Goal: Information Seeking & Learning: Learn about a topic

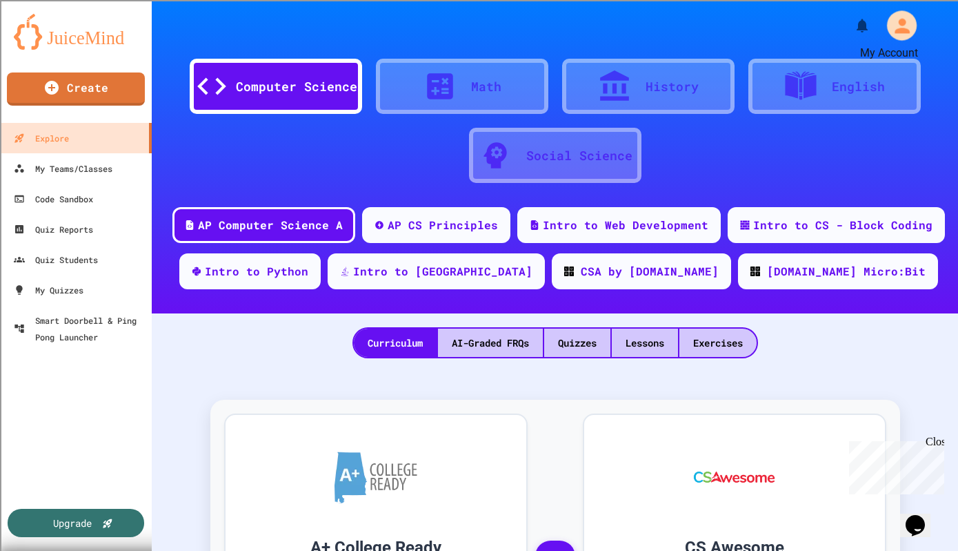
click at [895, 31] on icon "My Account" at bounding box center [902, 25] width 15 height 15
click at [62, 519] on div "Upgrade" at bounding box center [72, 522] width 41 height 15
click at [69, 92] on link "Create" at bounding box center [75, 87] width 139 height 34
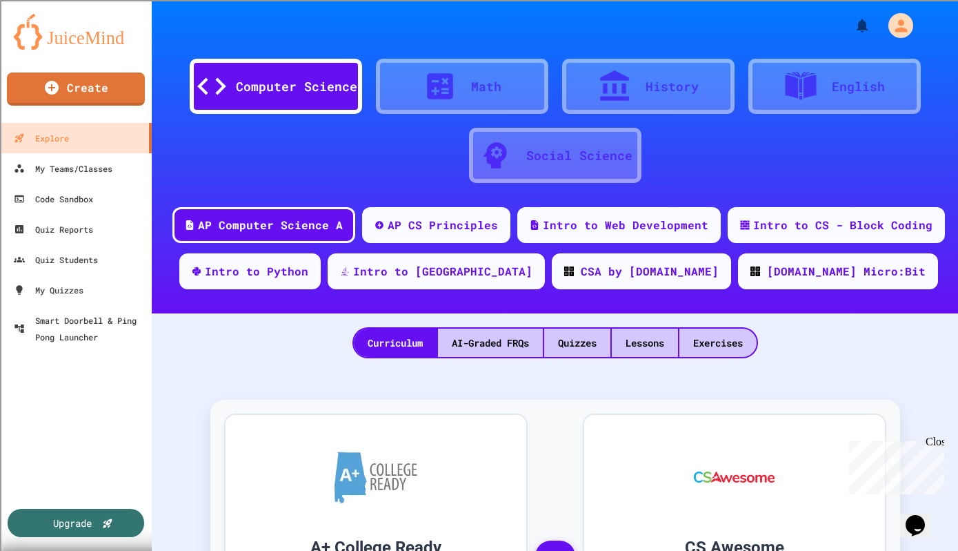
type input "**********"
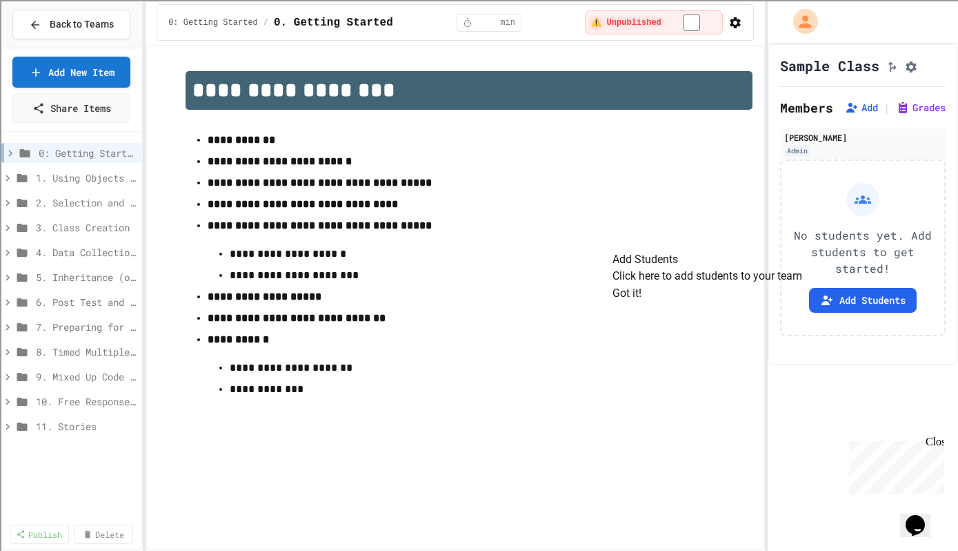
click at [642, 301] on button "Got it!" at bounding box center [627, 293] width 29 height 17
click at [244, 140] on strong "**********" at bounding box center [242, 140] width 68 height 10
click at [255, 209] on strong "**********" at bounding box center [303, 204] width 190 height 10
click at [18, 152] on icon at bounding box center [25, 153] width 17 height 12
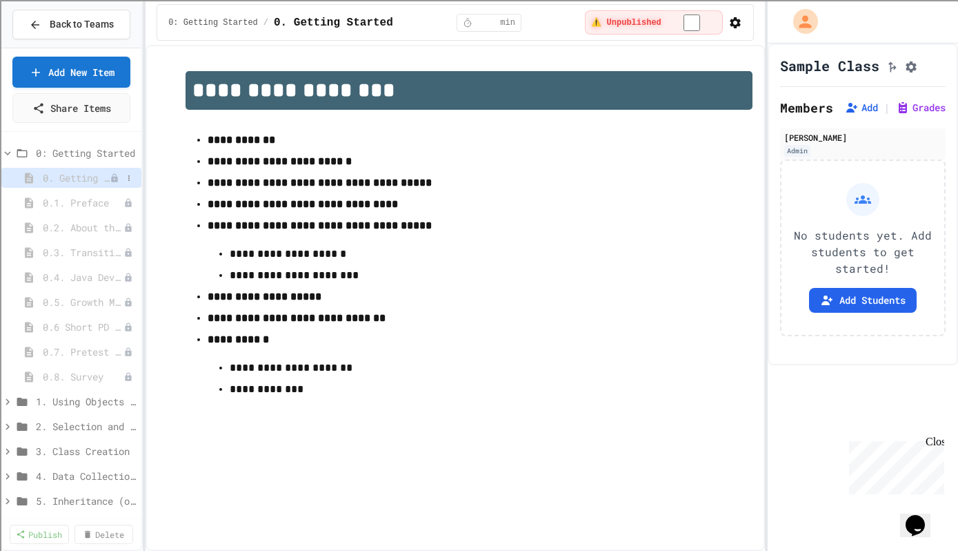
click at [60, 179] on span "0. Getting Started" at bounding box center [76, 177] width 67 height 14
click at [63, 197] on span "0.1. Preface" at bounding box center [76, 202] width 67 height 14
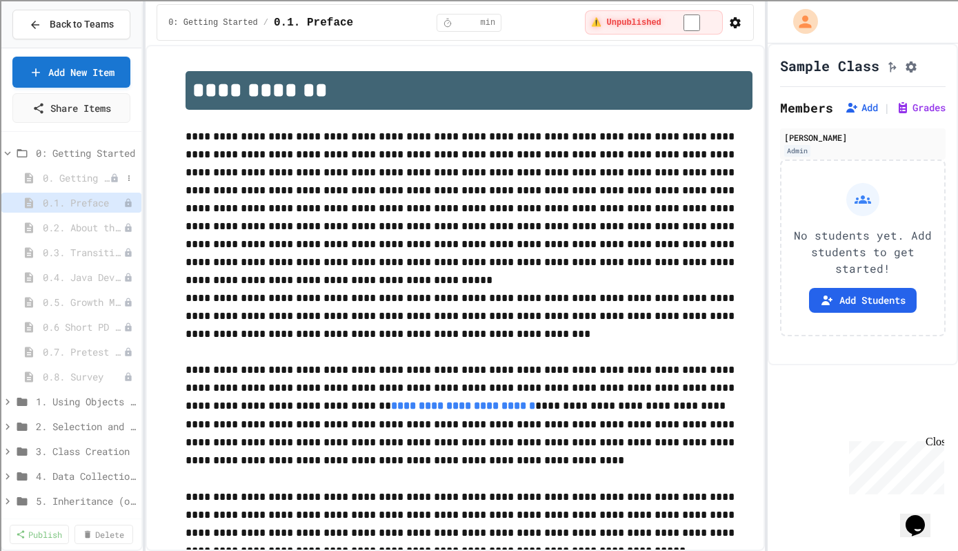
click at [72, 186] on div "0. Getting Started" at bounding box center [71, 178] width 140 height 20
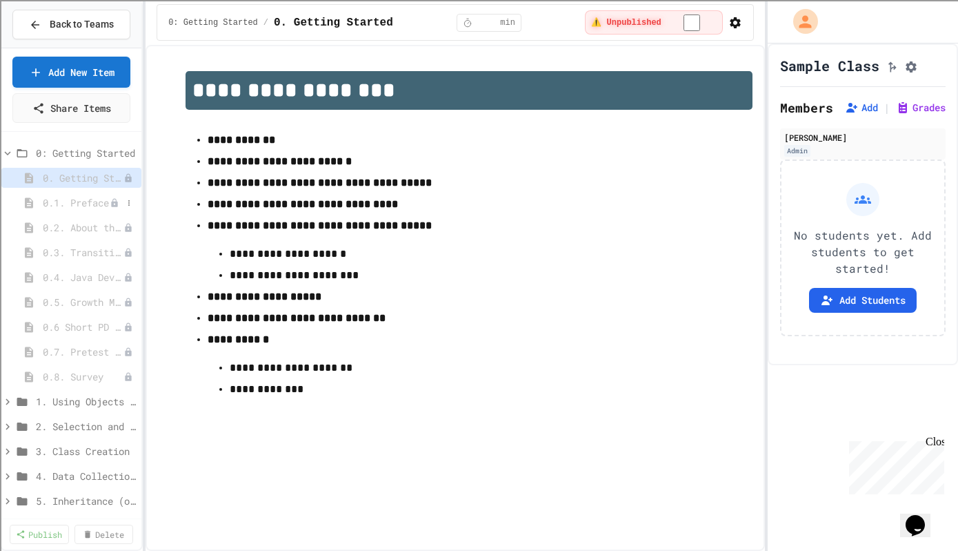
click at [74, 206] on span "0.1. Preface" at bounding box center [76, 202] width 67 height 14
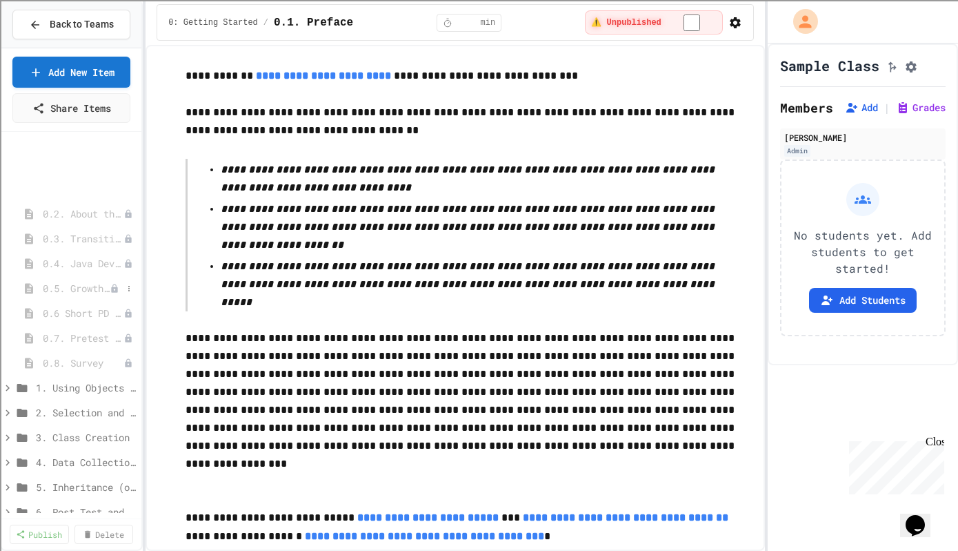
scroll to position [135, 0]
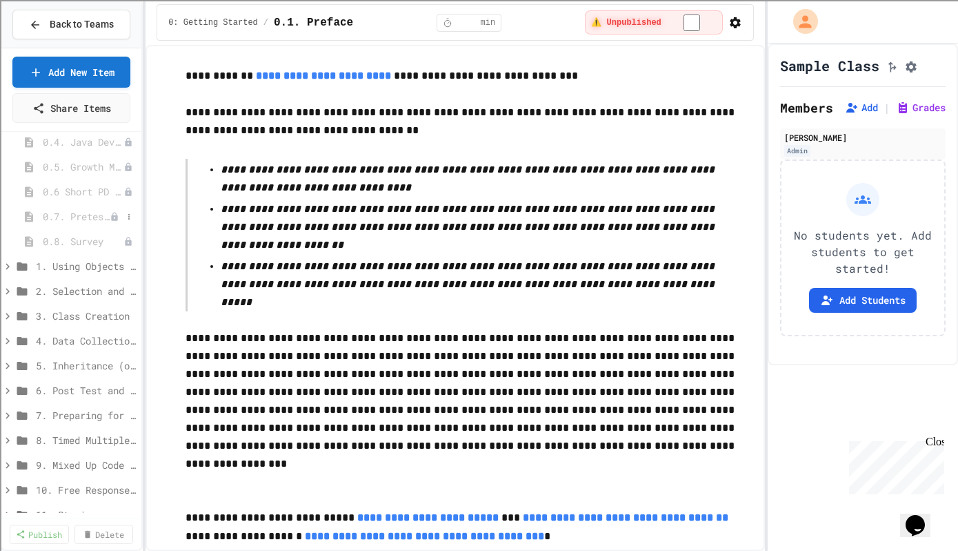
click at [85, 216] on span "0.7. Pretest for the AP CSA Exam" at bounding box center [76, 216] width 67 height 14
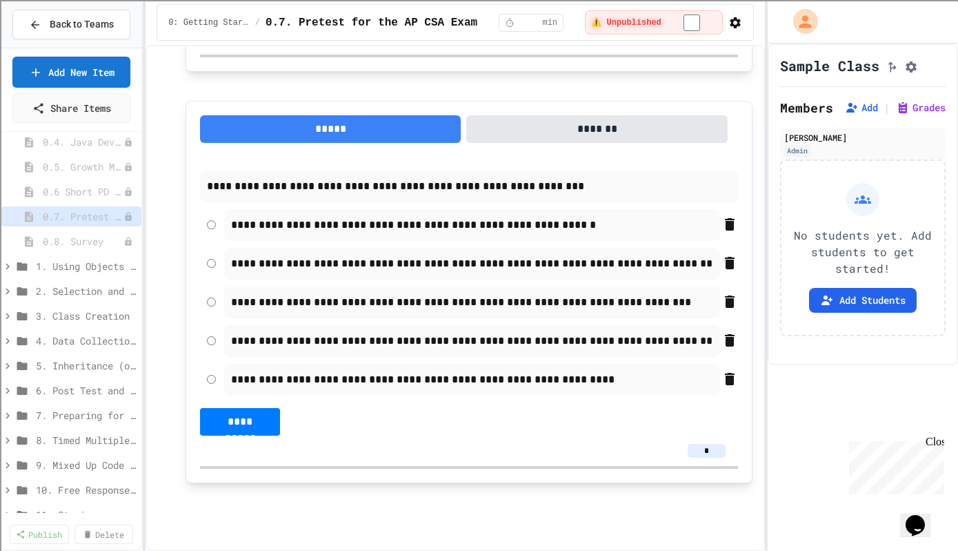
scroll to position [11795, 0]
click at [77, 166] on span "0.5. Growth Mindset and Pair Programming" at bounding box center [76, 166] width 67 height 14
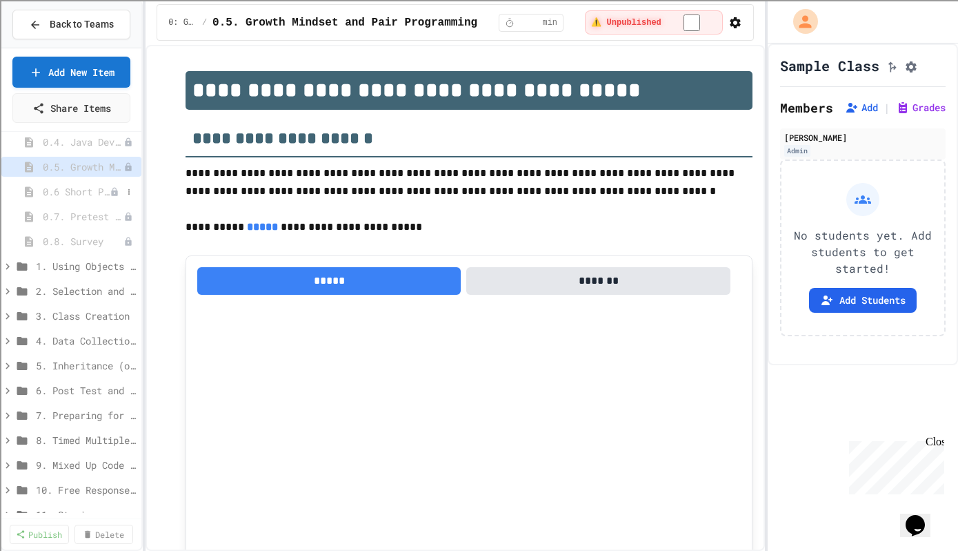
click at [76, 188] on span "0.6 Short PD Pretest" at bounding box center [76, 191] width 67 height 14
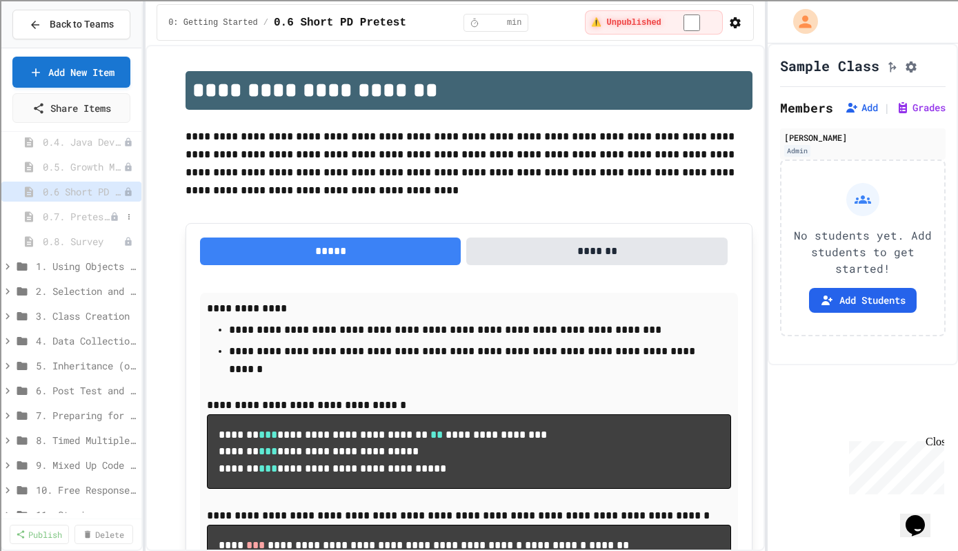
click at [72, 211] on span "0.7. Pretest for the AP CSA Exam" at bounding box center [76, 216] width 67 height 14
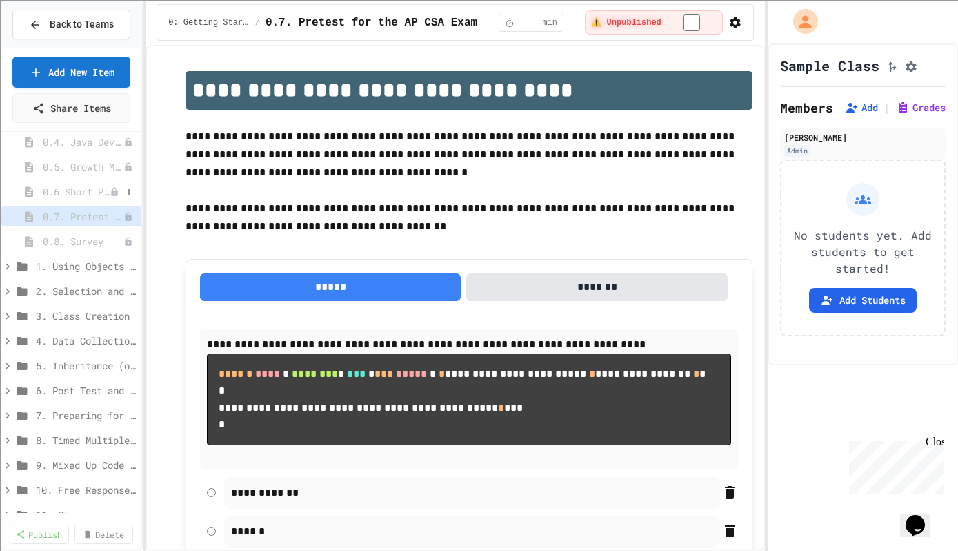
click at [72, 190] on span "0.6 Short PD Pretest" at bounding box center [76, 191] width 67 height 14
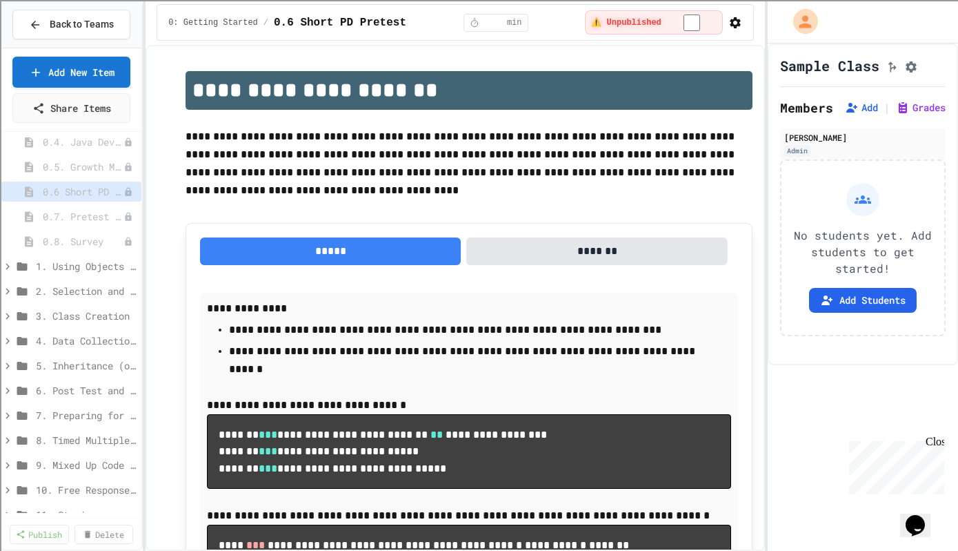
scroll to position [10, 0]
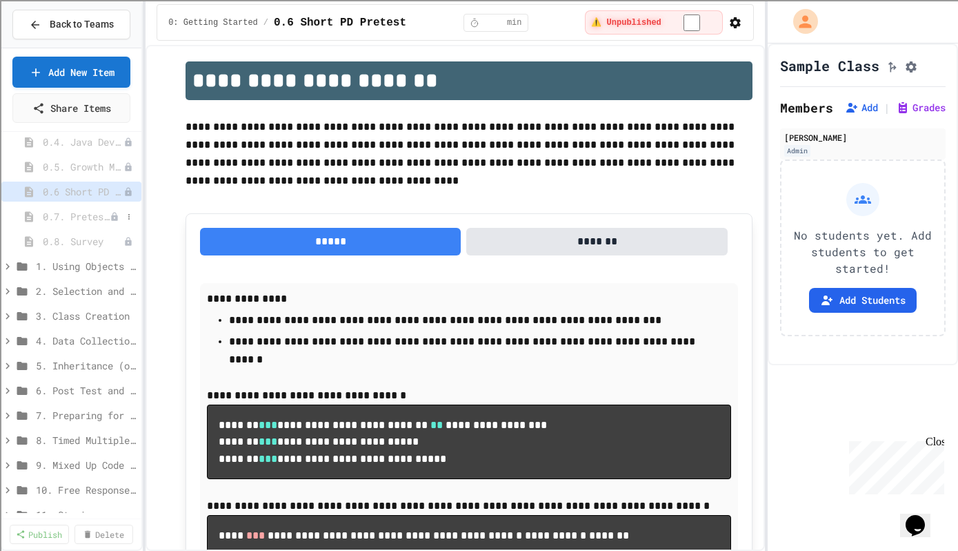
click at [57, 215] on span "0.7. Pretest for the AP CSA Exam" at bounding box center [76, 216] width 67 height 14
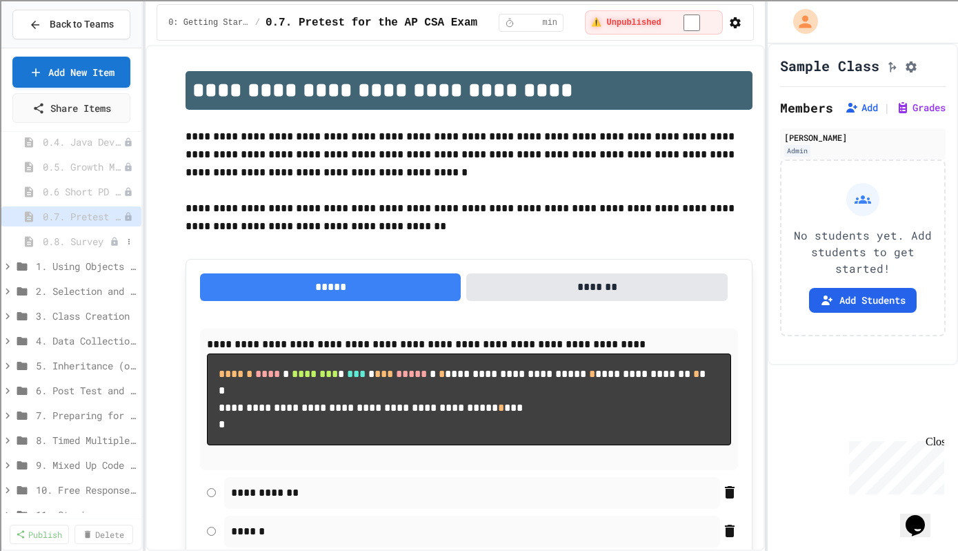
click at [63, 239] on span "0.8. Survey" at bounding box center [76, 241] width 67 height 14
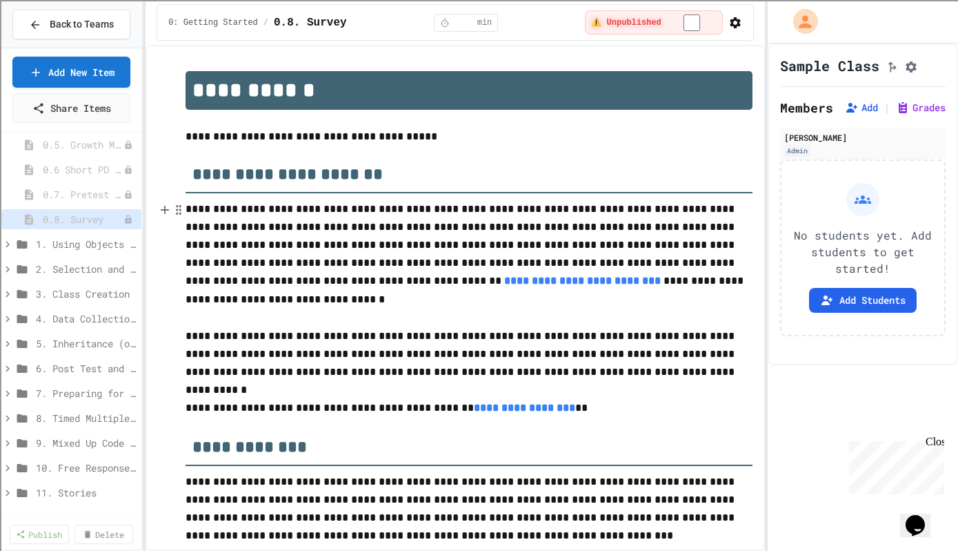
scroll to position [7, 0]
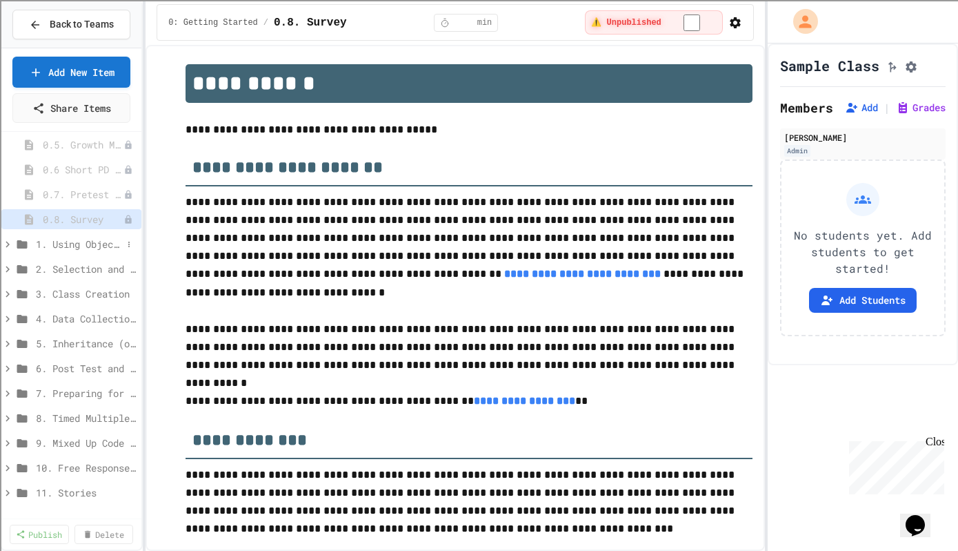
click at [101, 252] on div "1. Using Objects and Methods" at bounding box center [71, 244] width 140 height 20
click at [74, 272] on span "1.1. Introduction to Algorithms, Programming, and Compilers" at bounding box center [76, 268] width 67 height 14
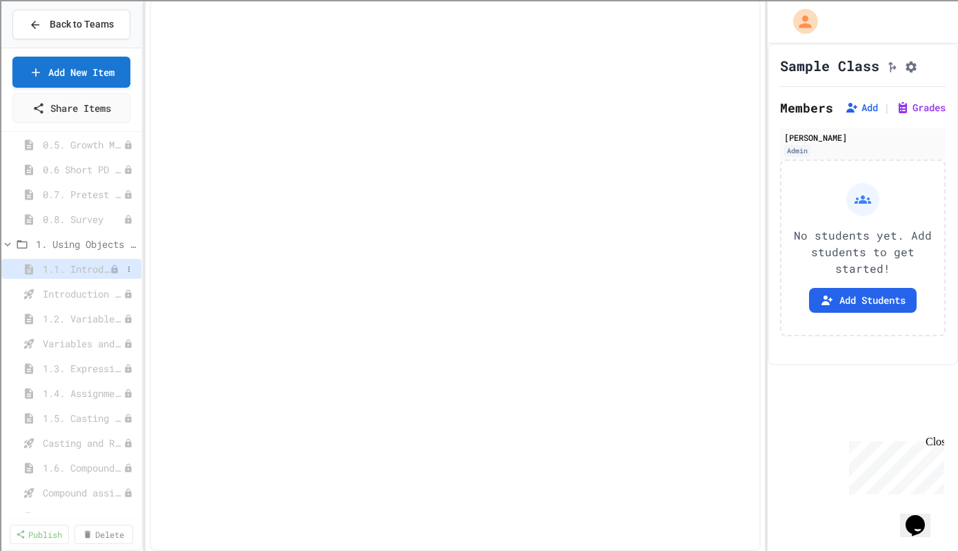
select select "***"
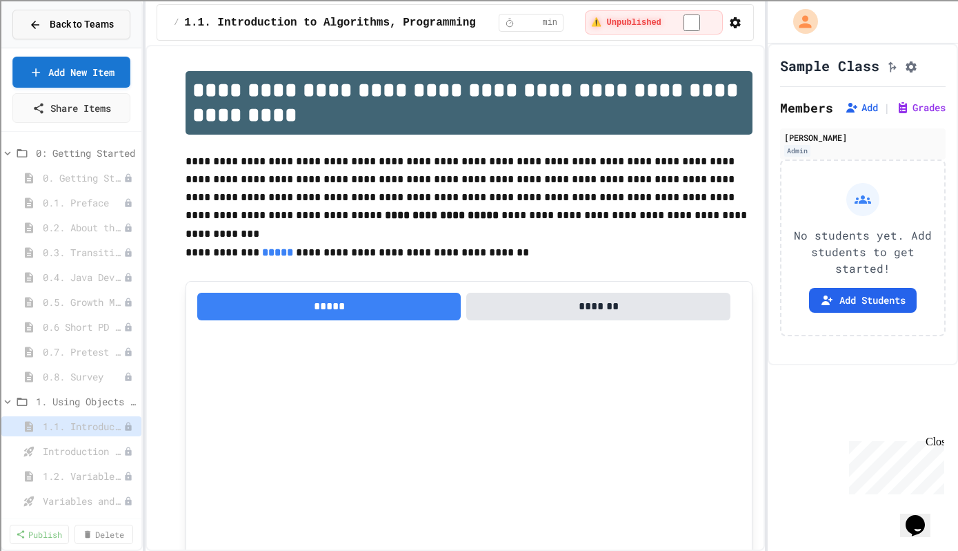
click at [51, 29] on span "Back to Teams" at bounding box center [82, 24] width 64 height 14
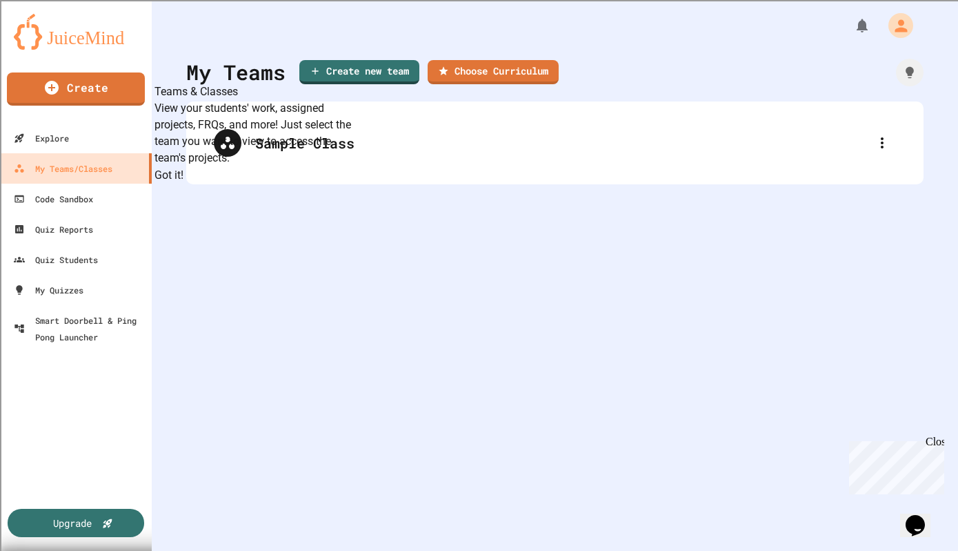
click at [184, 184] on button "Got it!" at bounding box center [169, 175] width 29 height 17
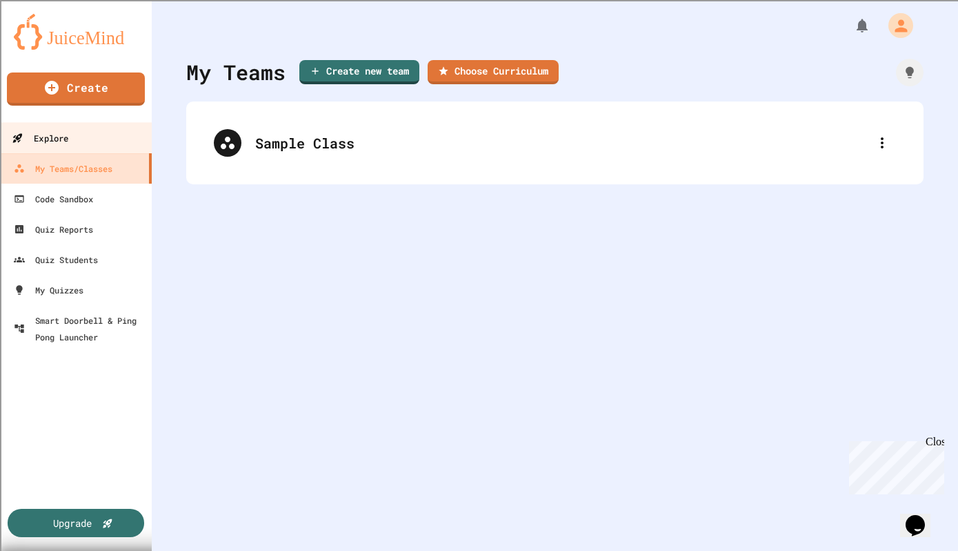
click at [66, 137] on div "Explore" at bounding box center [40, 138] width 57 height 17
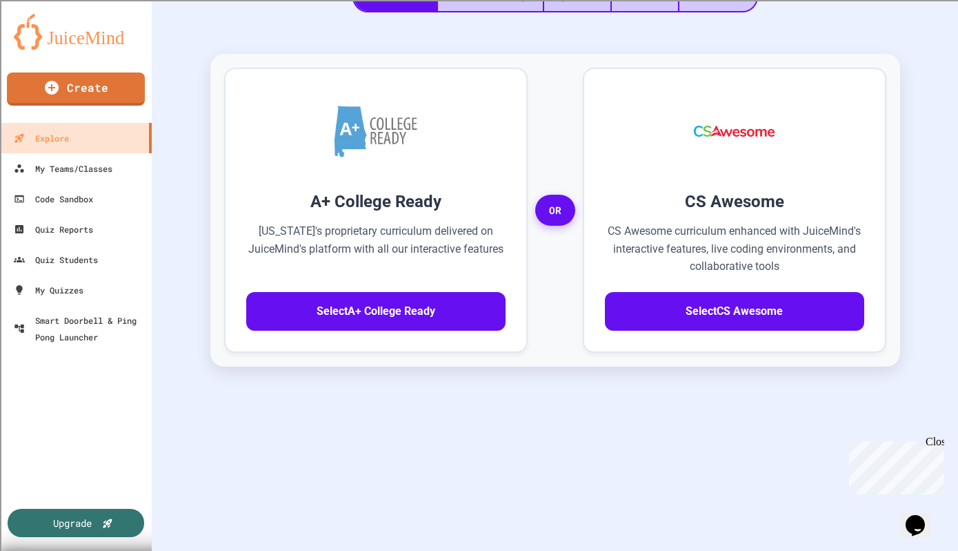
scroll to position [350, 0]
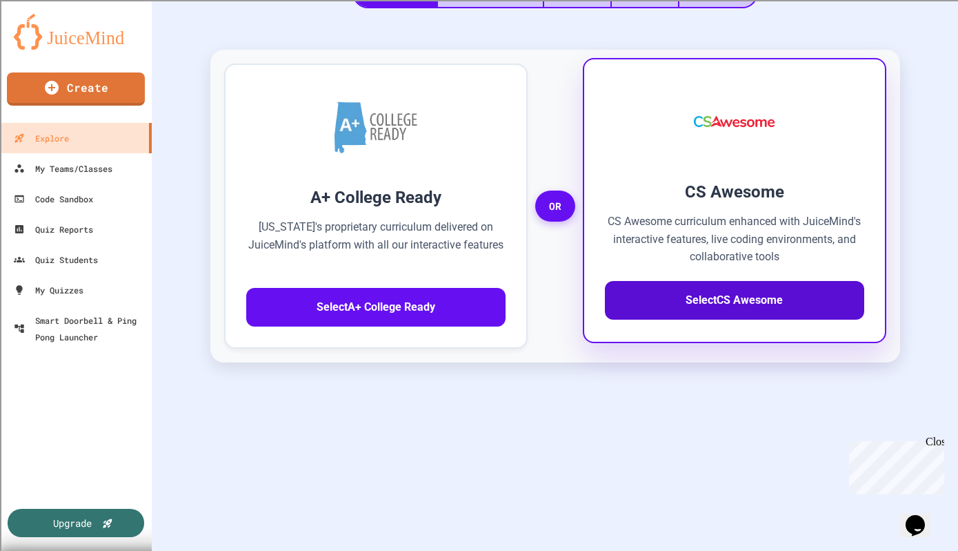
click at [696, 304] on button "Select CS Awesome" at bounding box center [734, 300] width 259 height 39
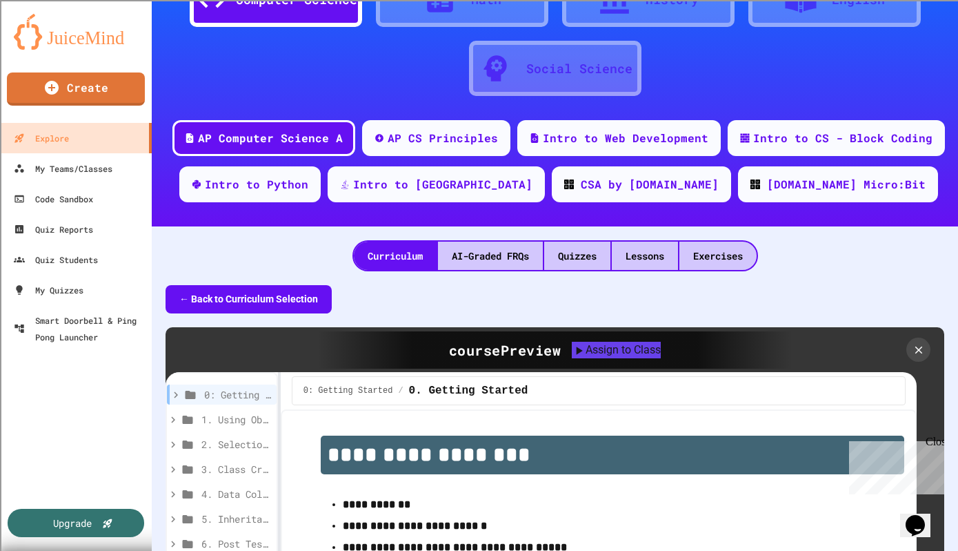
scroll to position [117, 0]
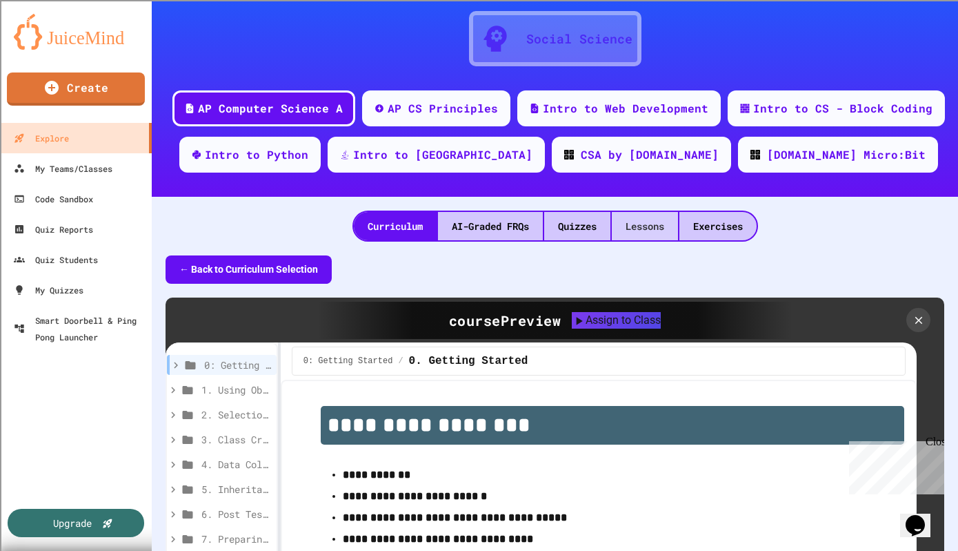
click at [624, 220] on div "Lessons" at bounding box center [645, 226] width 66 height 28
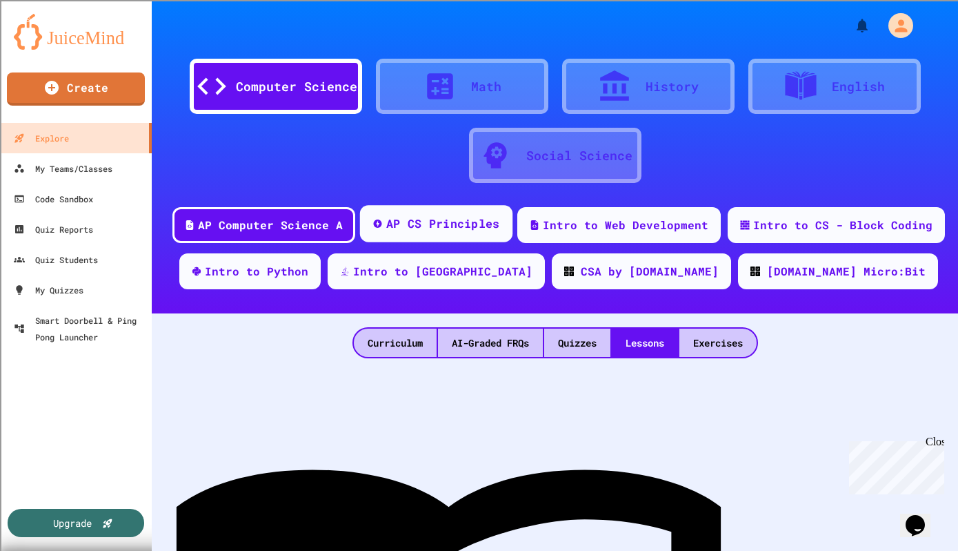
click at [442, 217] on div "AP CS Principles" at bounding box center [443, 223] width 114 height 17
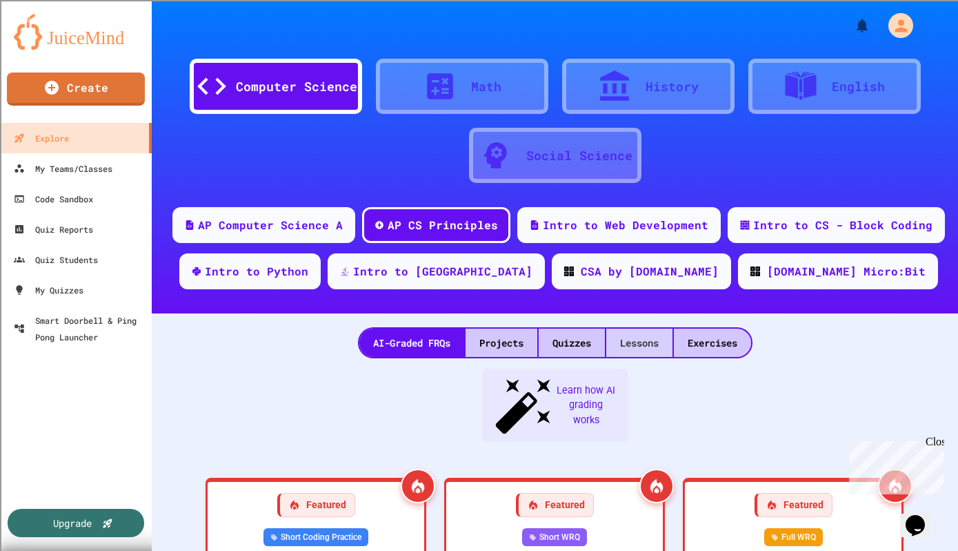
click at [637, 347] on div "Lessons" at bounding box center [639, 342] width 66 height 28
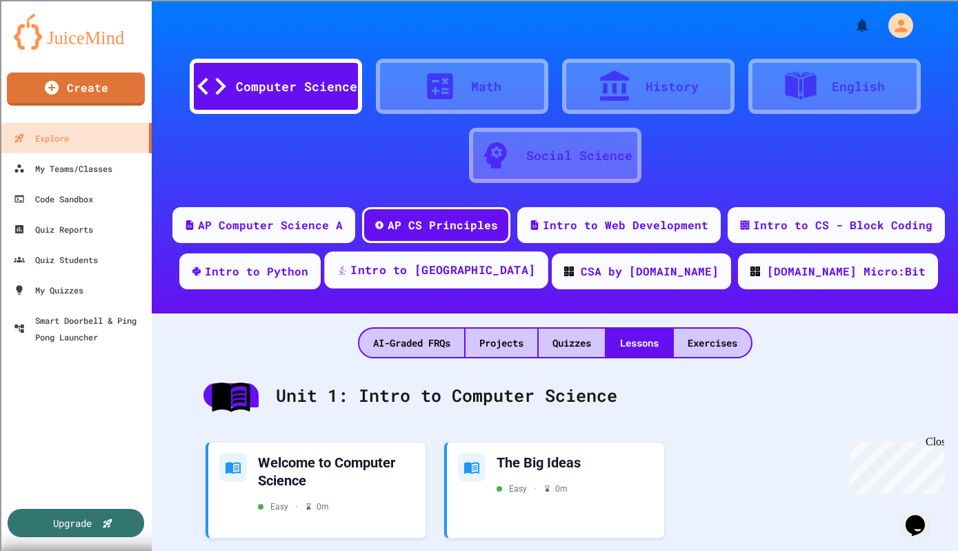
click at [466, 277] on div "Intro to [GEOGRAPHIC_DATA]" at bounding box center [442, 269] width 185 height 17
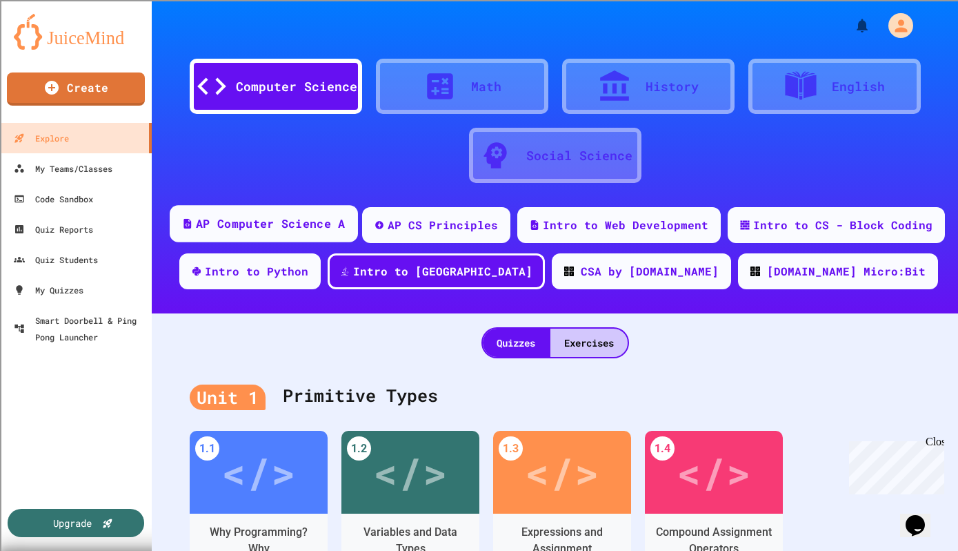
click at [291, 215] on div "AP Computer Science A" at bounding box center [270, 223] width 149 height 17
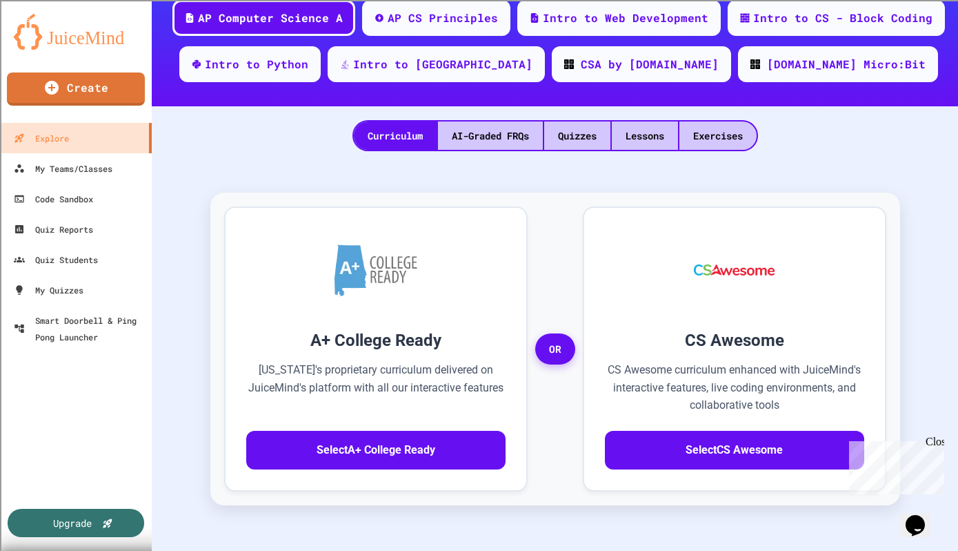
scroll to position [223, 0]
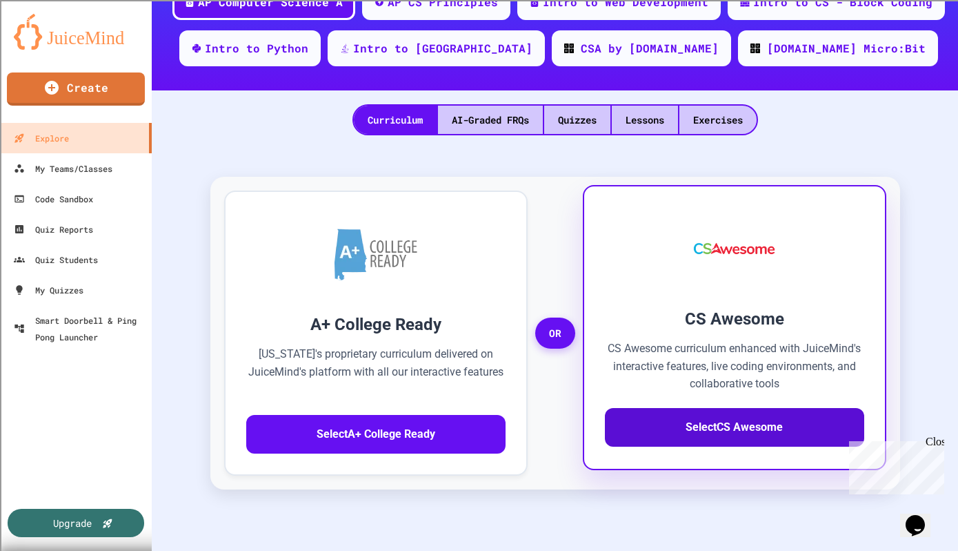
click at [721, 438] on button "Select CS Awesome" at bounding box center [734, 427] width 259 height 39
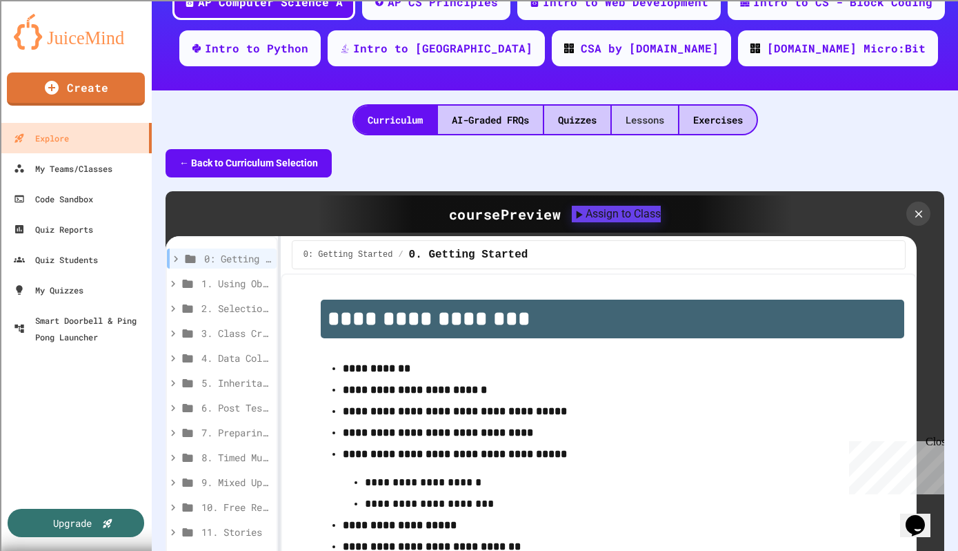
click at [640, 117] on div "Lessons" at bounding box center [645, 120] width 66 height 28
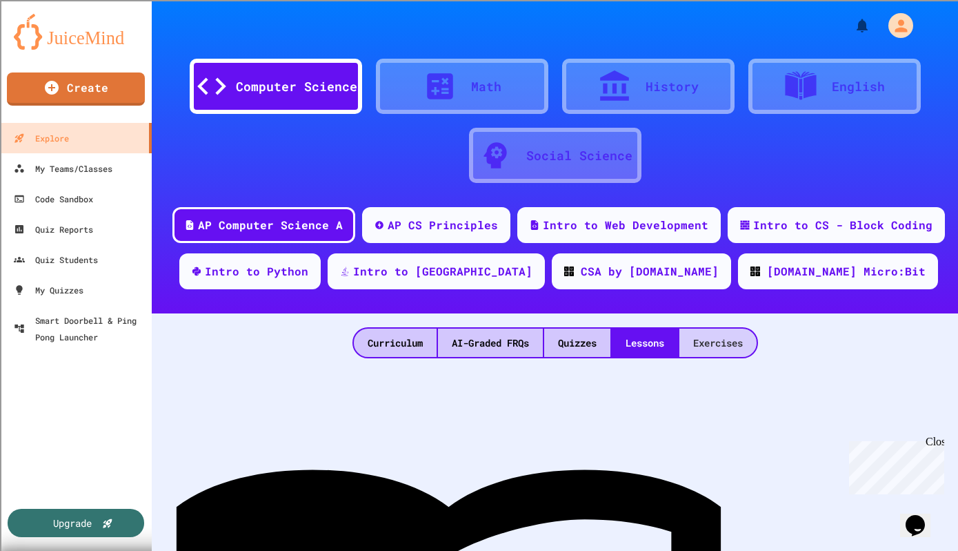
click at [749, 341] on div "Exercises" at bounding box center [718, 342] width 77 height 28
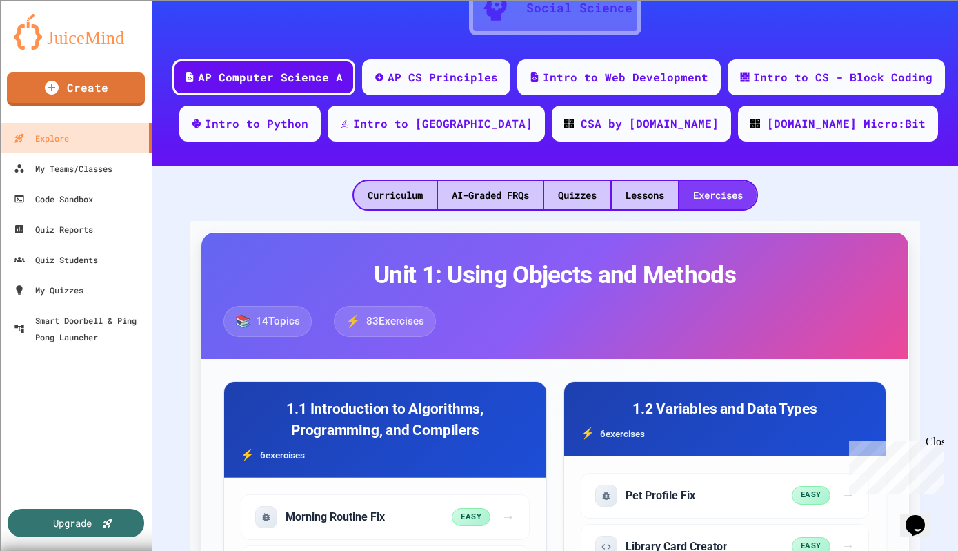
scroll to position [134, 0]
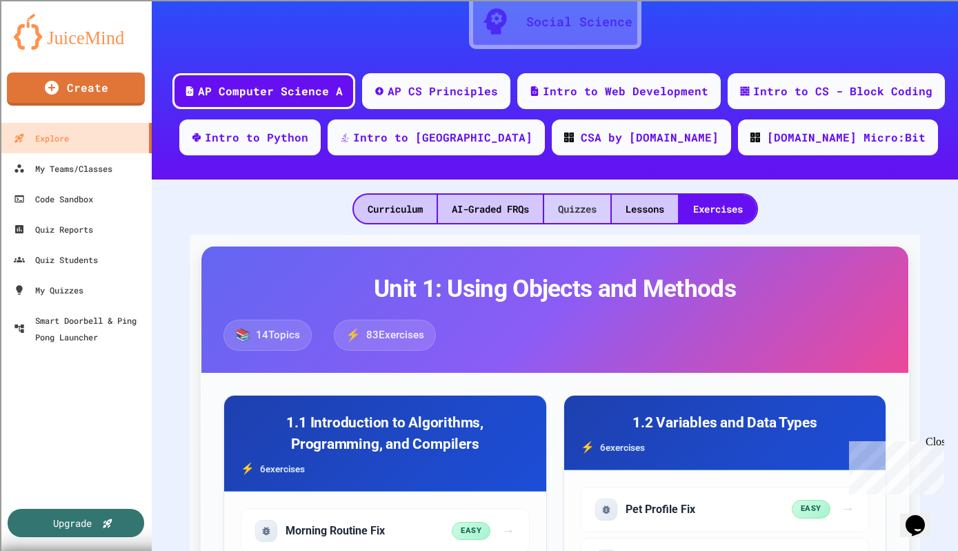
click at [566, 211] on div "Quizzes" at bounding box center [577, 209] width 66 height 28
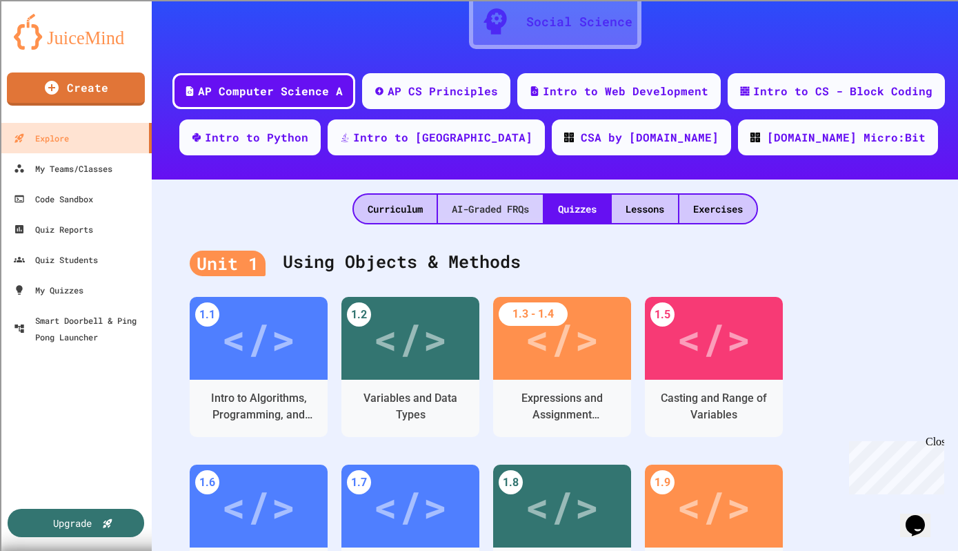
click at [470, 215] on div "AI-Graded FRQs" at bounding box center [490, 209] width 105 height 28
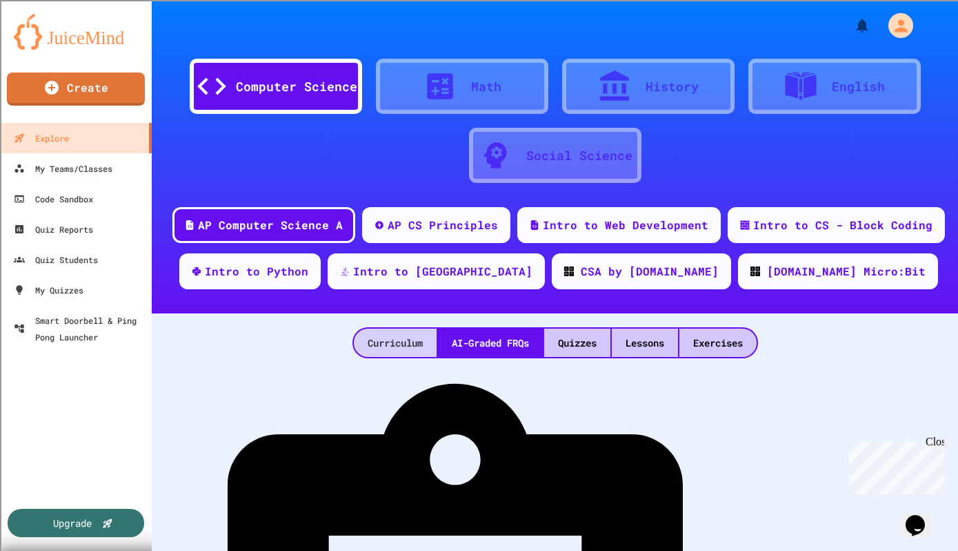
click at [361, 349] on div "Curriculum" at bounding box center [395, 342] width 83 height 28
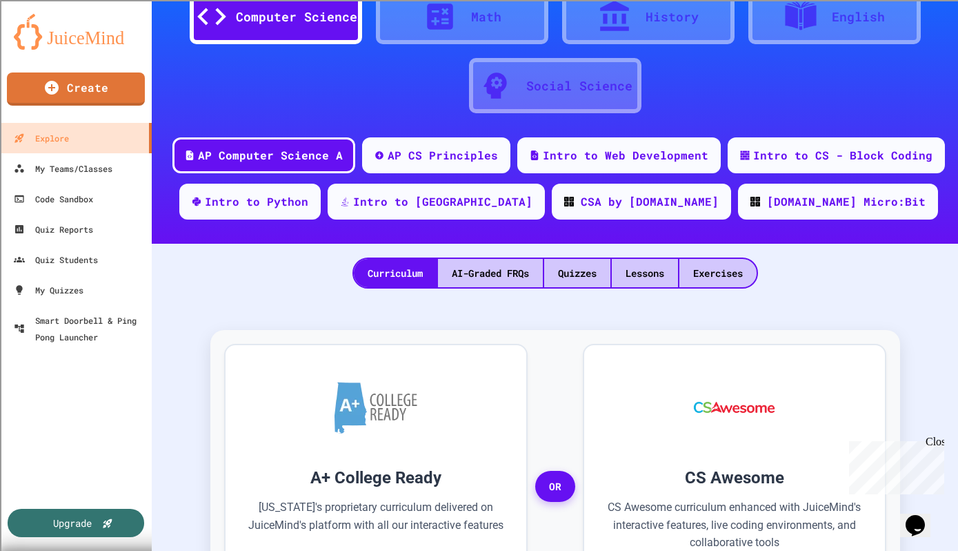
scroll to position [74, 0]
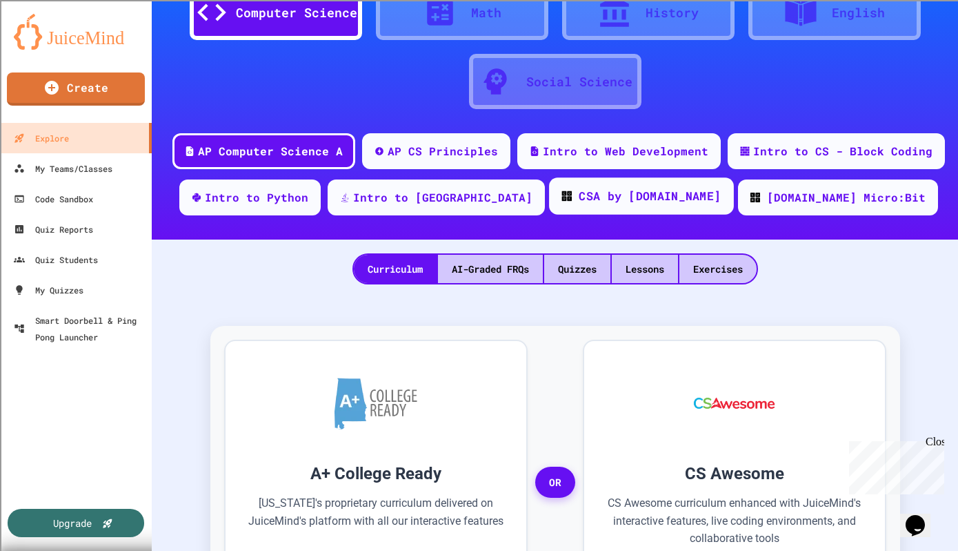
click at [608, 199] on div "CSA by [DOMAIN_NAME]" at bounding box center [650, 196] width 142 height 17
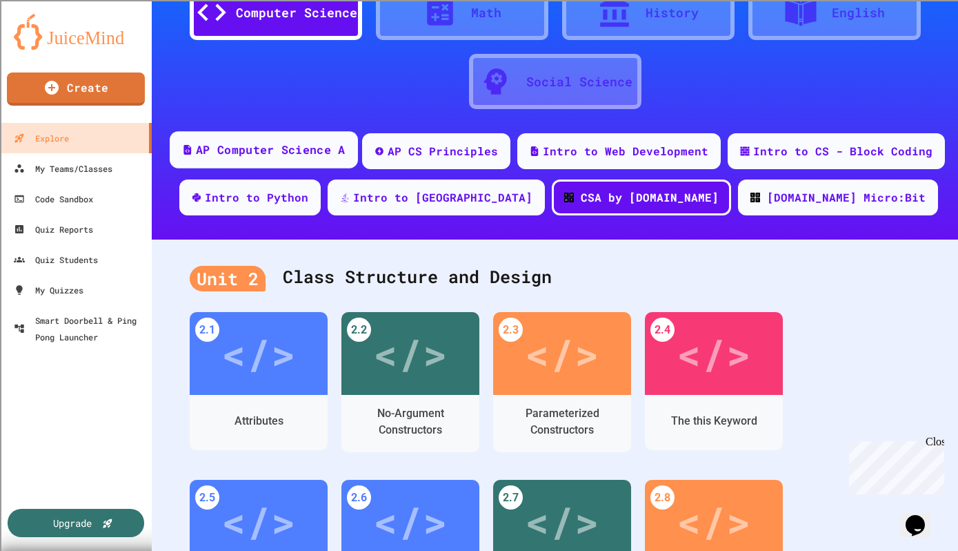
click at [299, 161] on div "AP Computer Science A" at bounding box center [264, 149] width 188 height 37
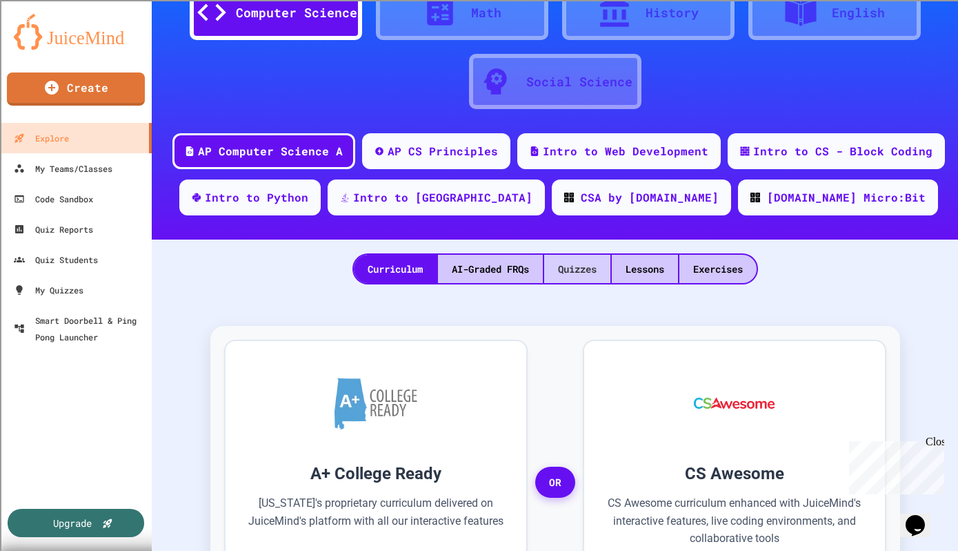
click at [586, 268] on div "Quizzes" at bounding box center [577, 269] width 66 height 28
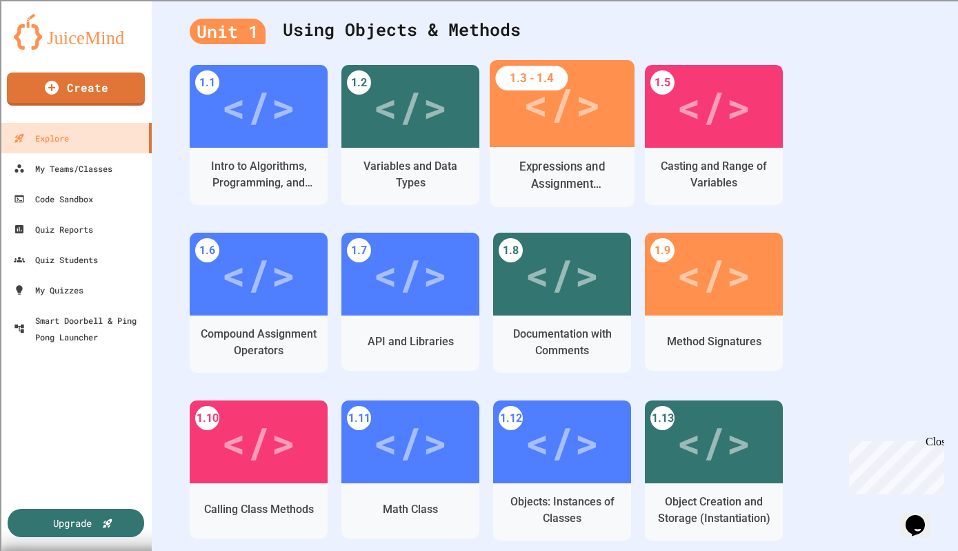
scroll to position [384, 0]
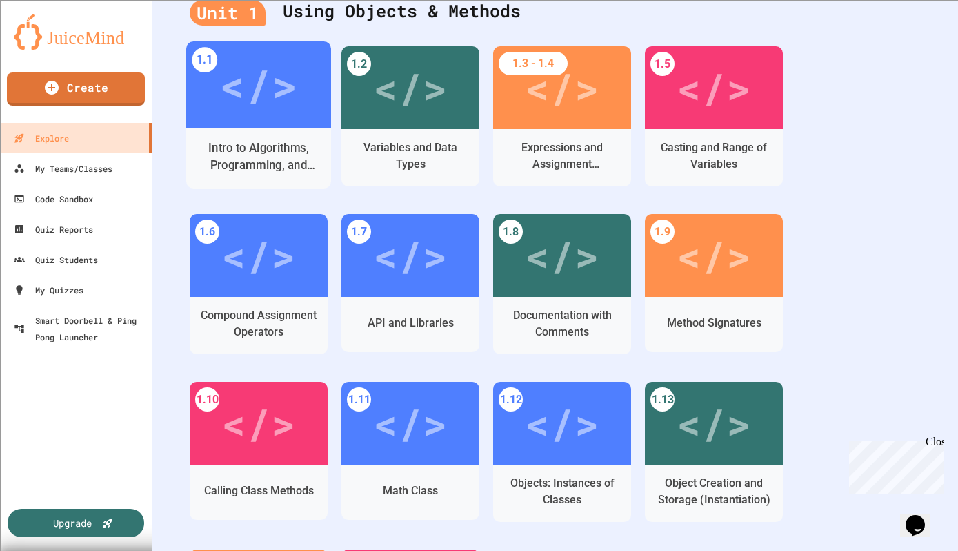
click at [244, 141] on div "Intro to Algorithms, Programming, and Compilers" at bounding box center [258, 156] width 123 height 34
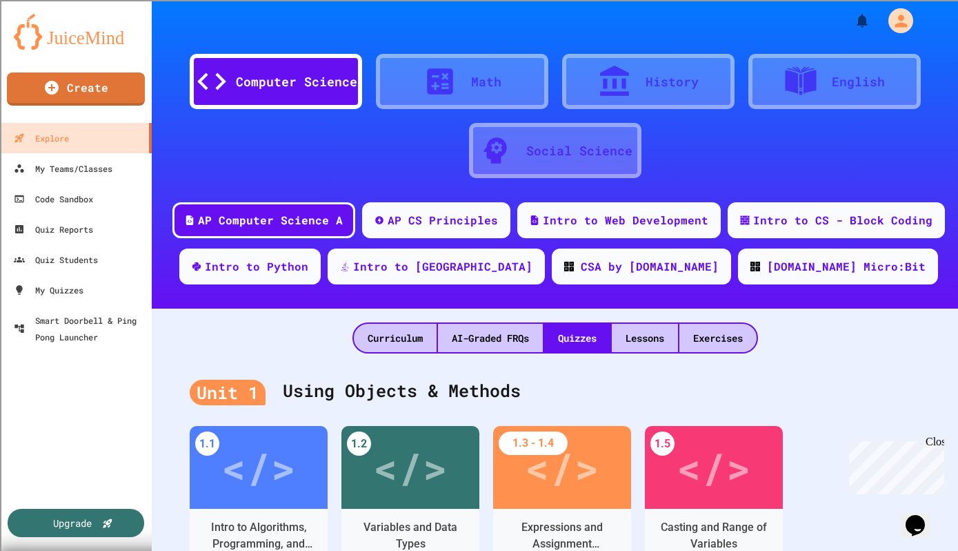
scroll to position [4, 0]
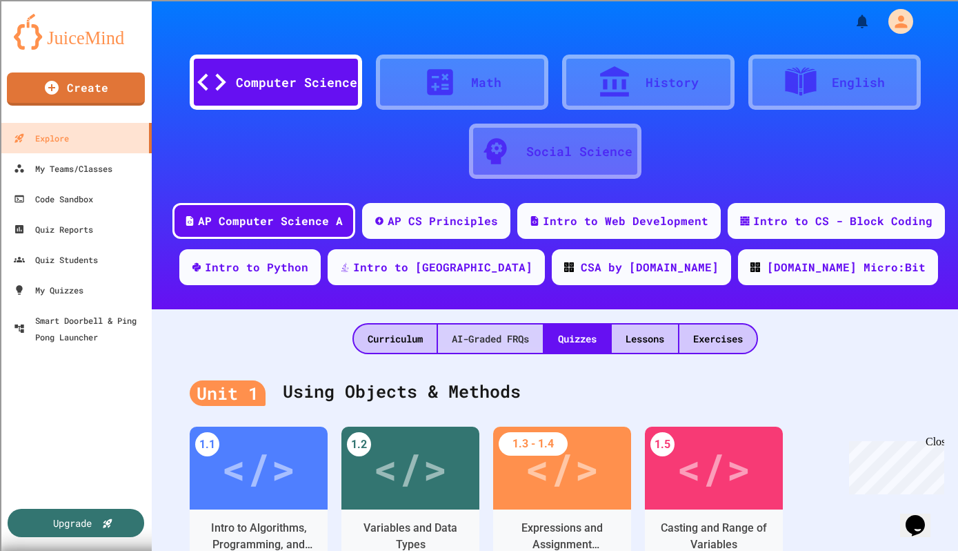
click at [493, 342] on div "AI-Graded FRQs" at bounding box center [490, 338] width 105 height 28
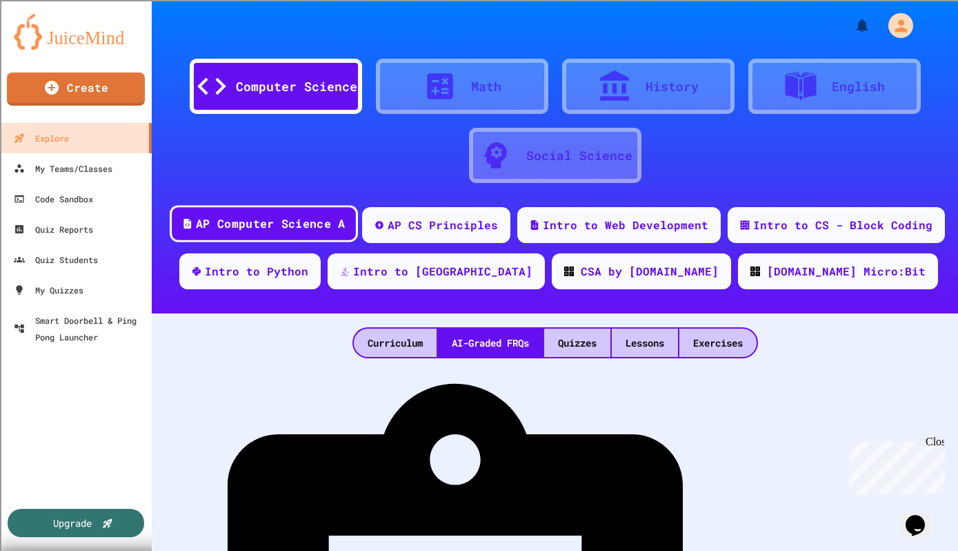
click at [266, 230] on div "AP Computer Science A" at bounding box center [270, 223] width 149 height 17
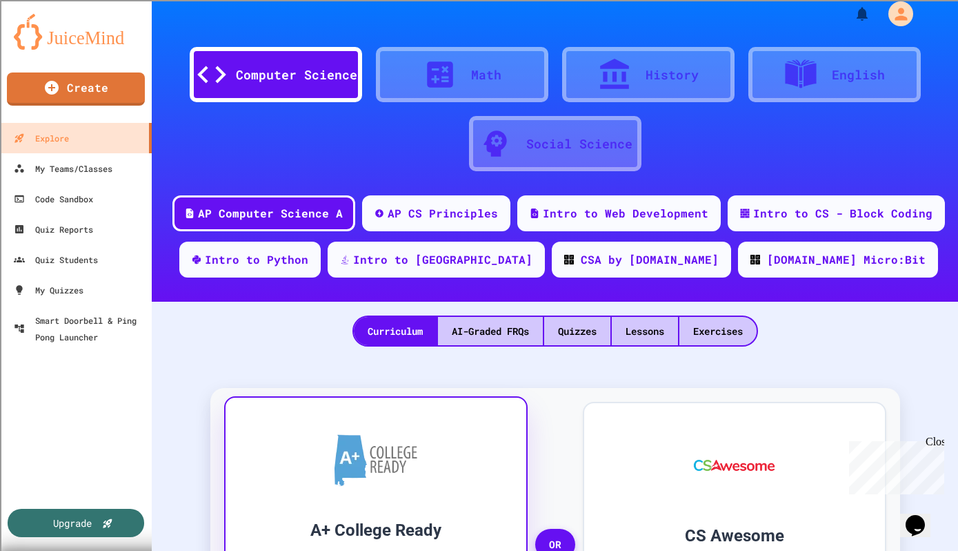
scroll to position [12, 0]
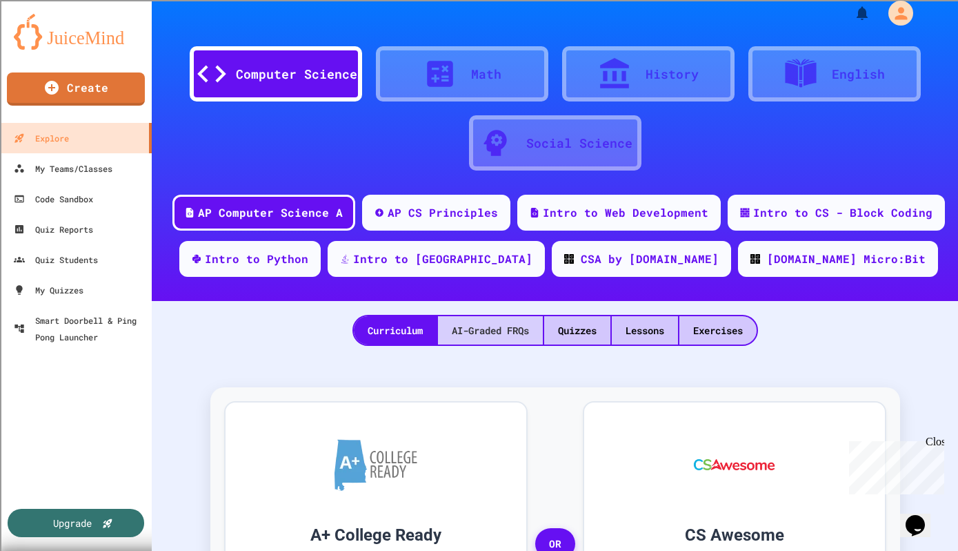
click at [455, 340] on div "AI-Graded FRQs" at bounding box center [490, 330] width 105 height 28
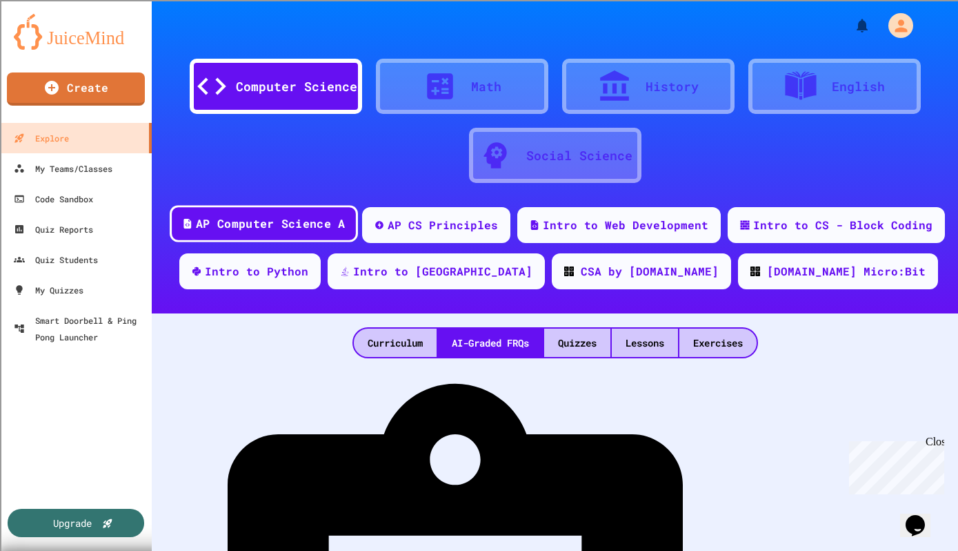
click at [267, 226] on div "AP Computer Science A" at bounding box center [270, 223] width 149 height 17
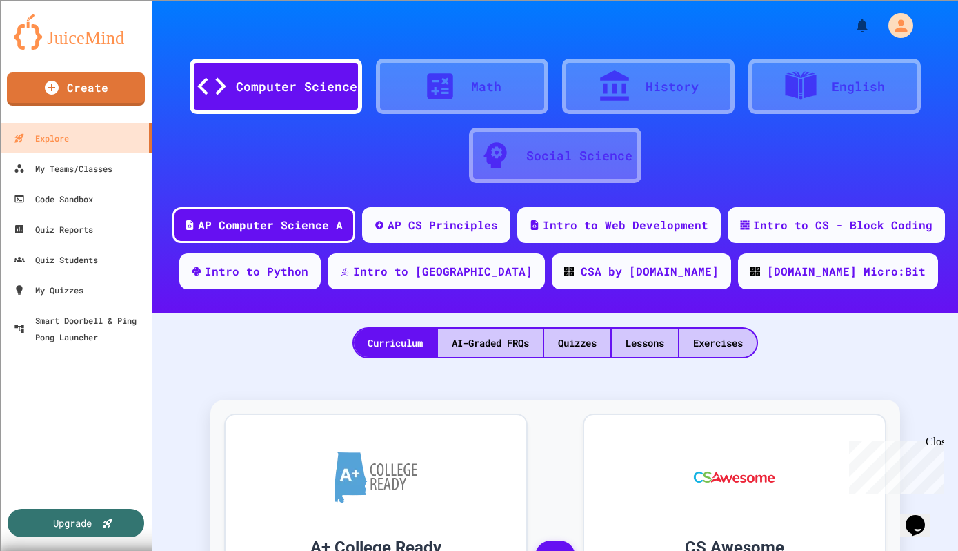
click at [491, 357] on div "Curriculum AI-Graded FRQs Quizzes Lessons Exercises" at bounding box center [556, 342] width 406 height 31
click at [493, 350] on div "AI-Graded FRQs" at bounding box center [490, 342] width 105 height 28
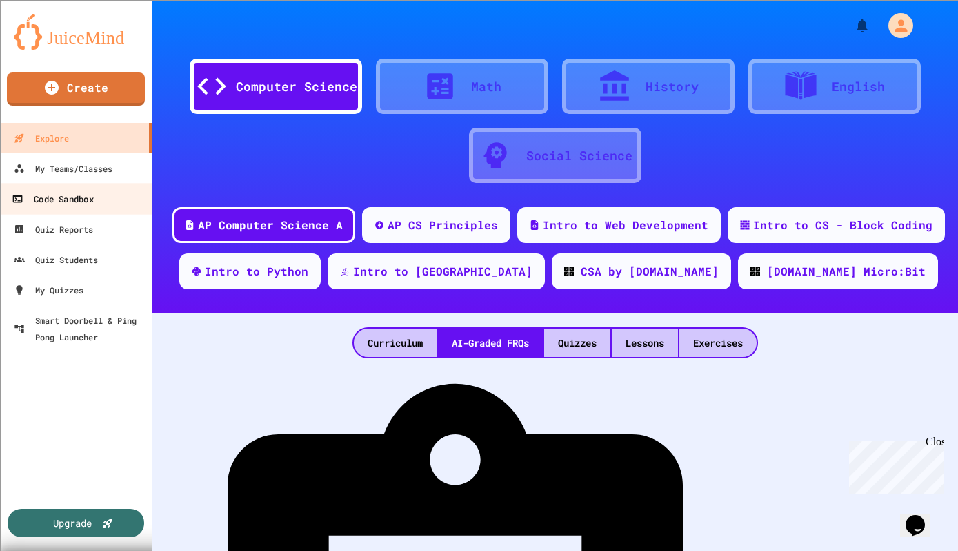
click at [36, 205] on div "Code Sandbox" at bounding box center [52, 198] width 81 height 17
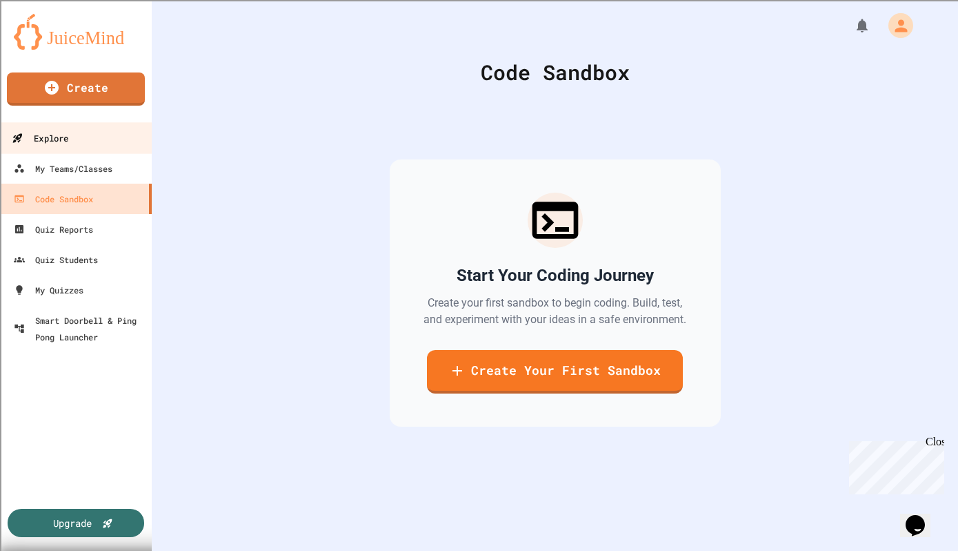
click at [53, 129] on link "Explore" at bounding box center [76, 137] width 157 height 31
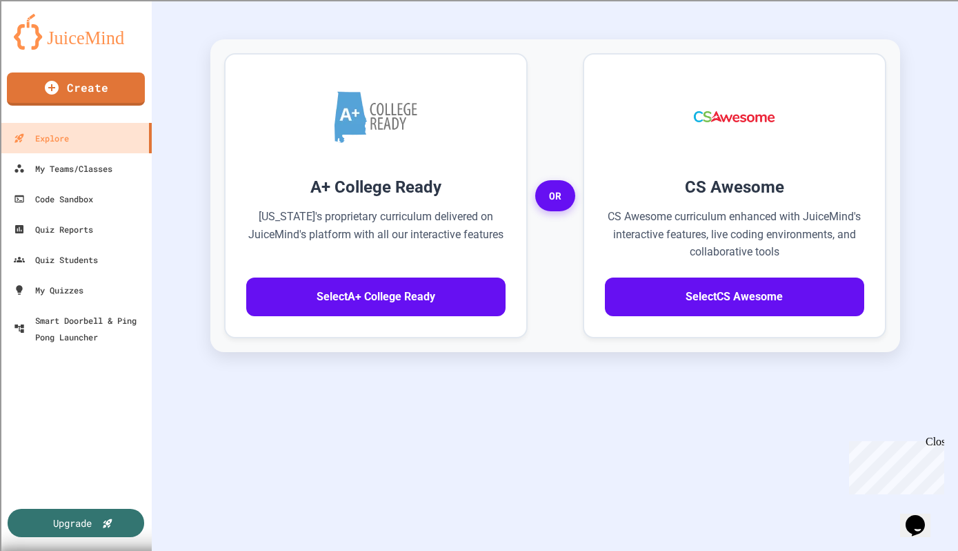
scroll to position [356, 0]
